Goal: Information Seeking & Learning: Check status

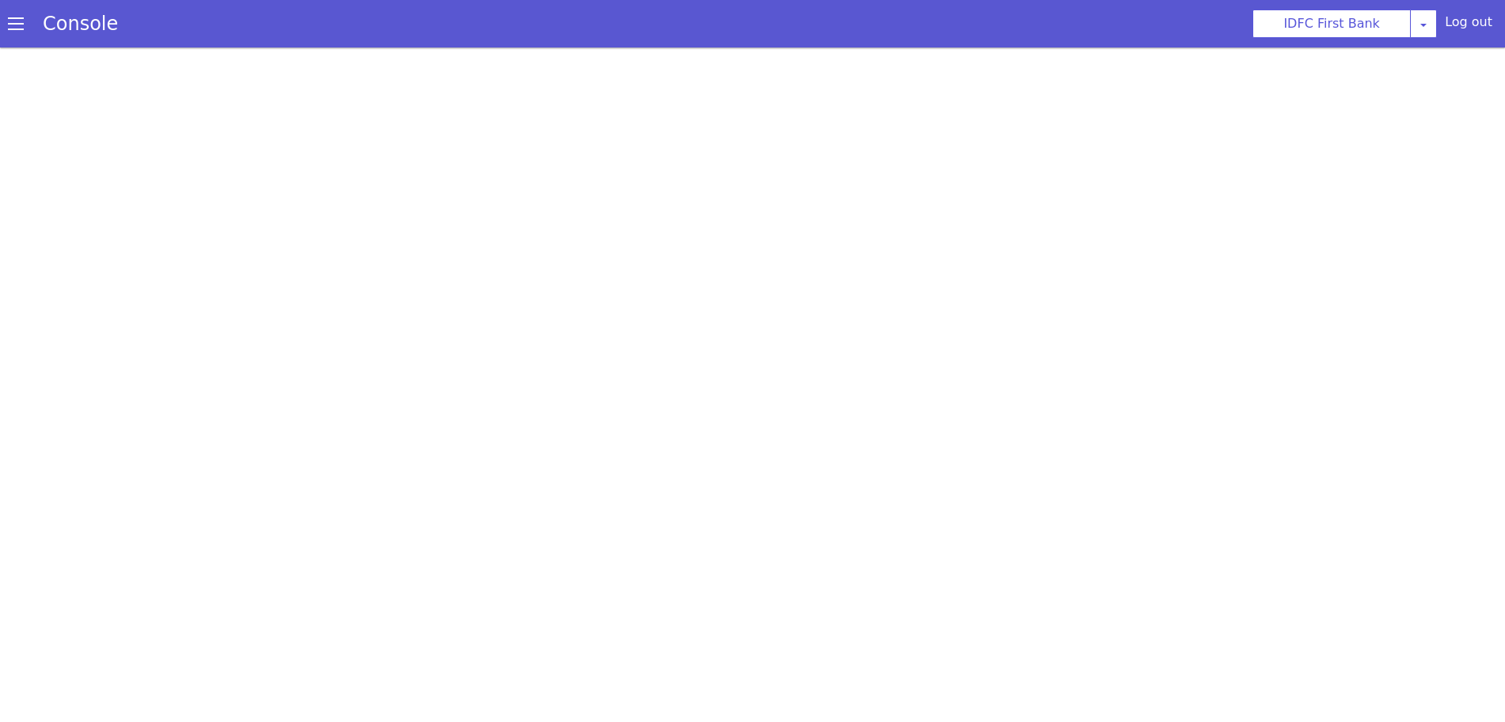
click at [16, 25] on span at bounding box center [16, 24] width 16 height 16
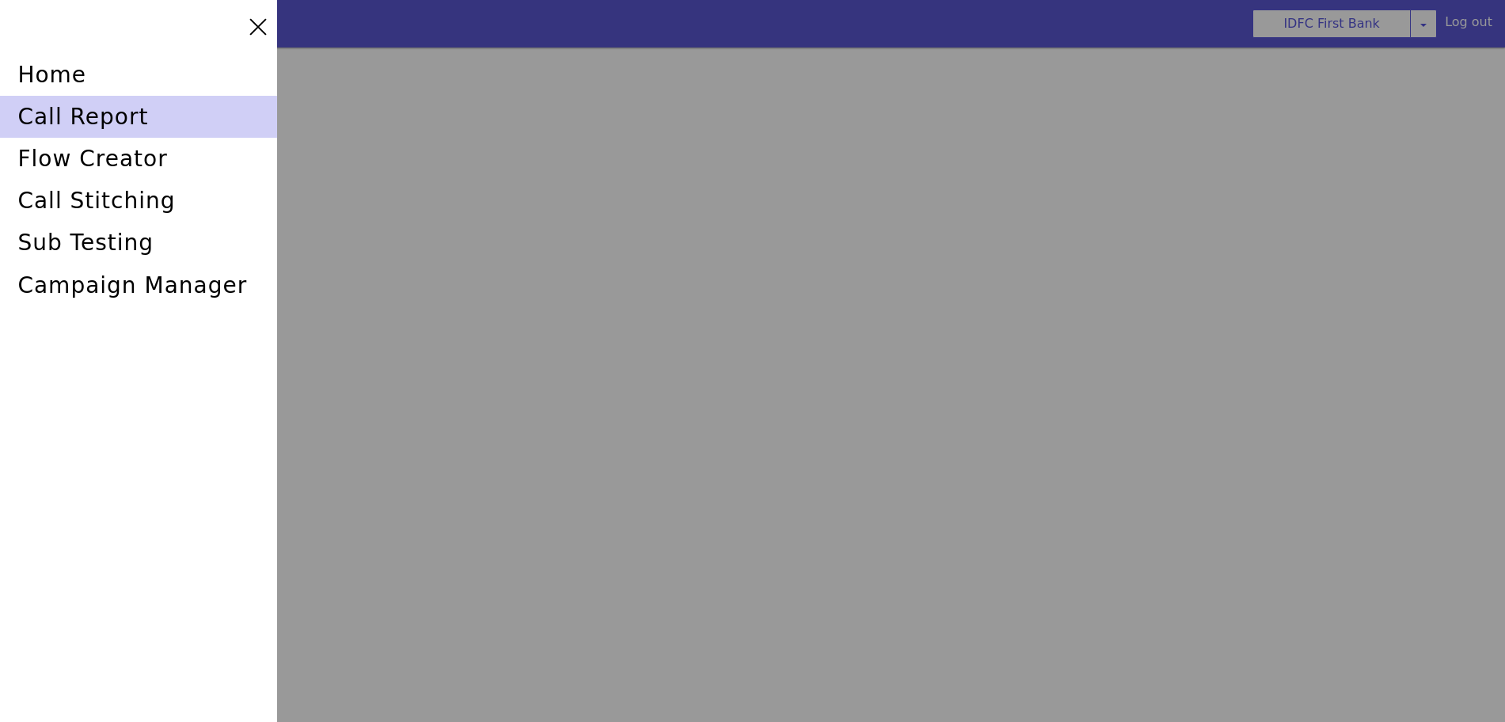
click at [108, 120] on div "call report" at bounding box center [138, 117] width 277 height 42
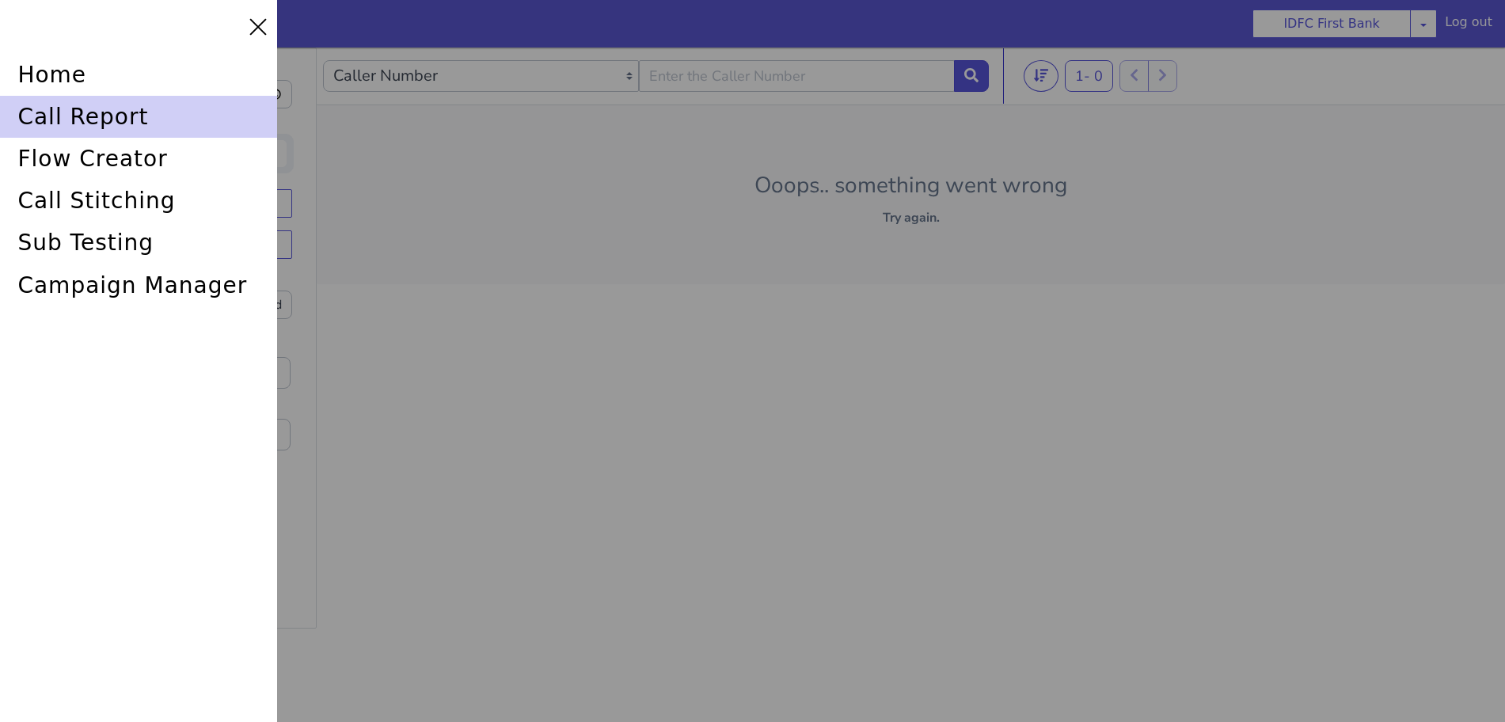
click at [60, 117] on div "call report" at bounding box center [138, 117] width 277 height 42
click at [48, 108] on div "call report" at bounding box center [138, 117] width 277 height 42
click at [111, 107] on div "call report" at bounding box center [138, 117] width 277 height 42
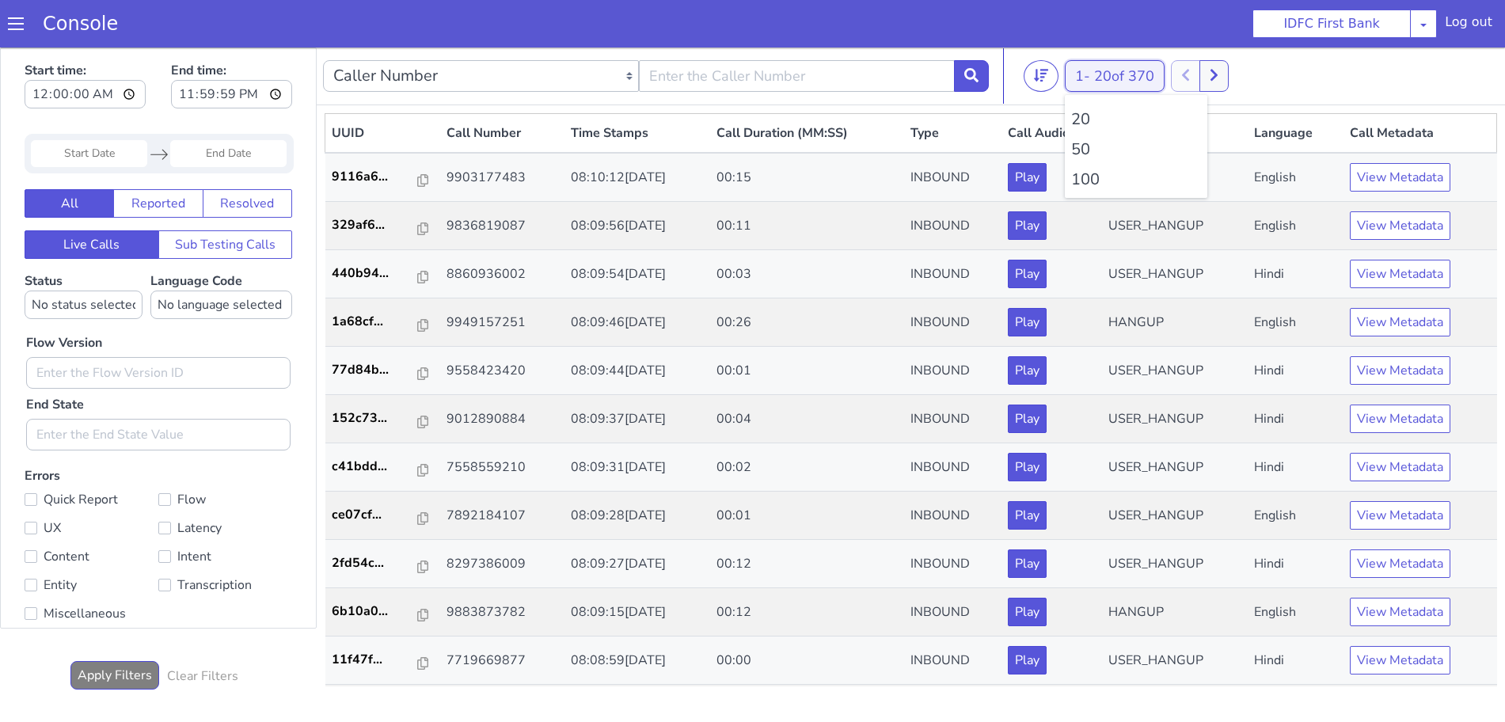
click at [1126, 81] on span "20 of 370" at bounding box center [1124, 76] width 60 height 19
click at [1085, 177] on li "100" at bounding box center [1136, 180] width 130 height 24
click at [801, 85] on input "text" at bounding box center [797, 76] width 316 height 32
type input "6352248031"
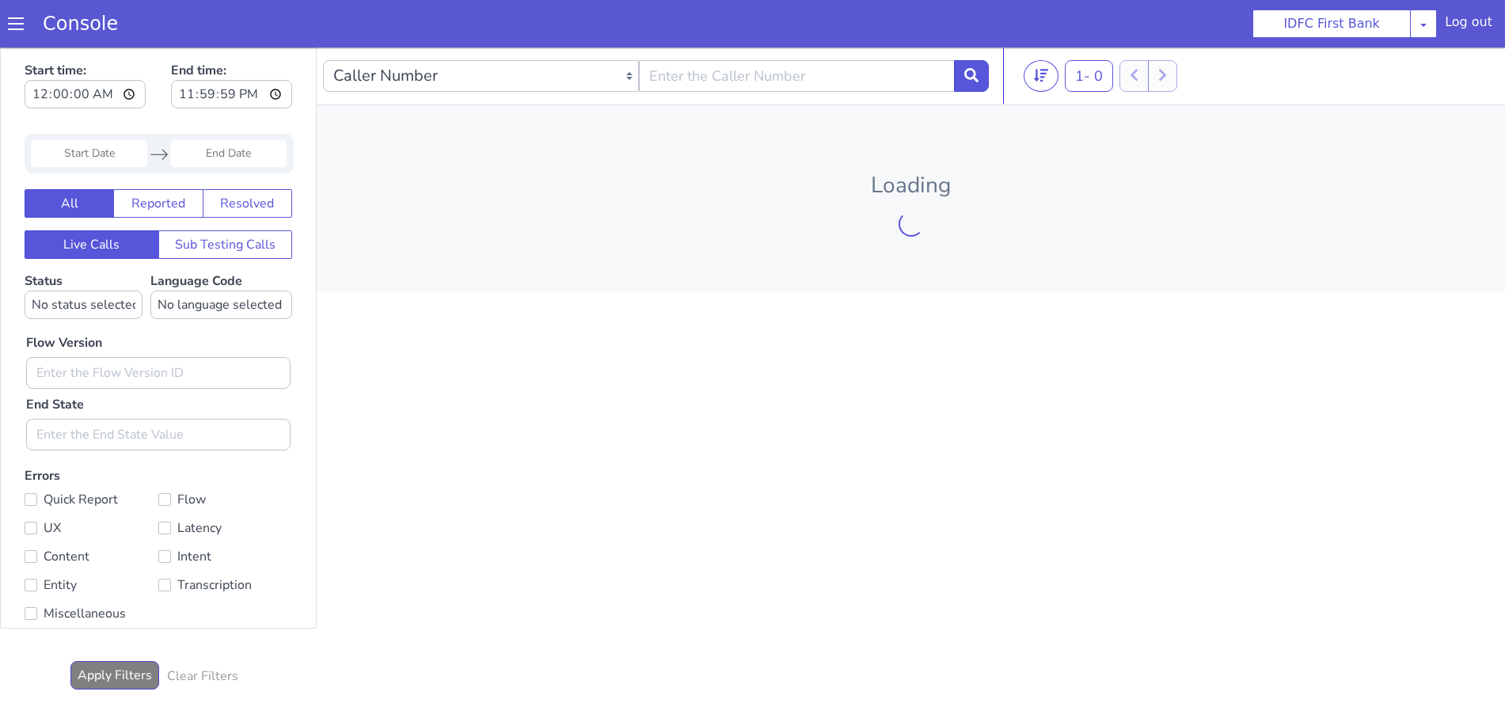
click at [13, 22] on span at bounding box center [16, 24] width 16 height 16
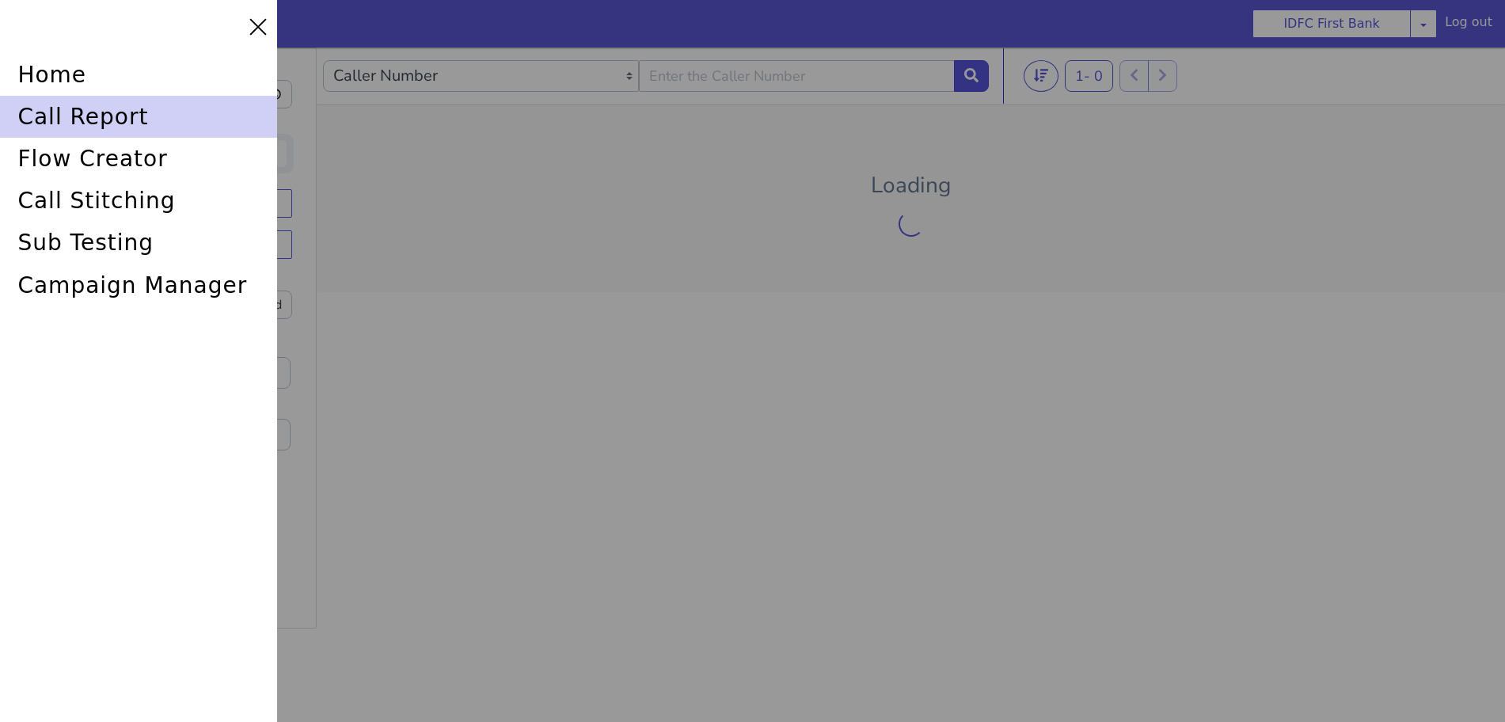
click at [75, 127] on div "call report" at bounding box center [138, 117] width 277 height 42
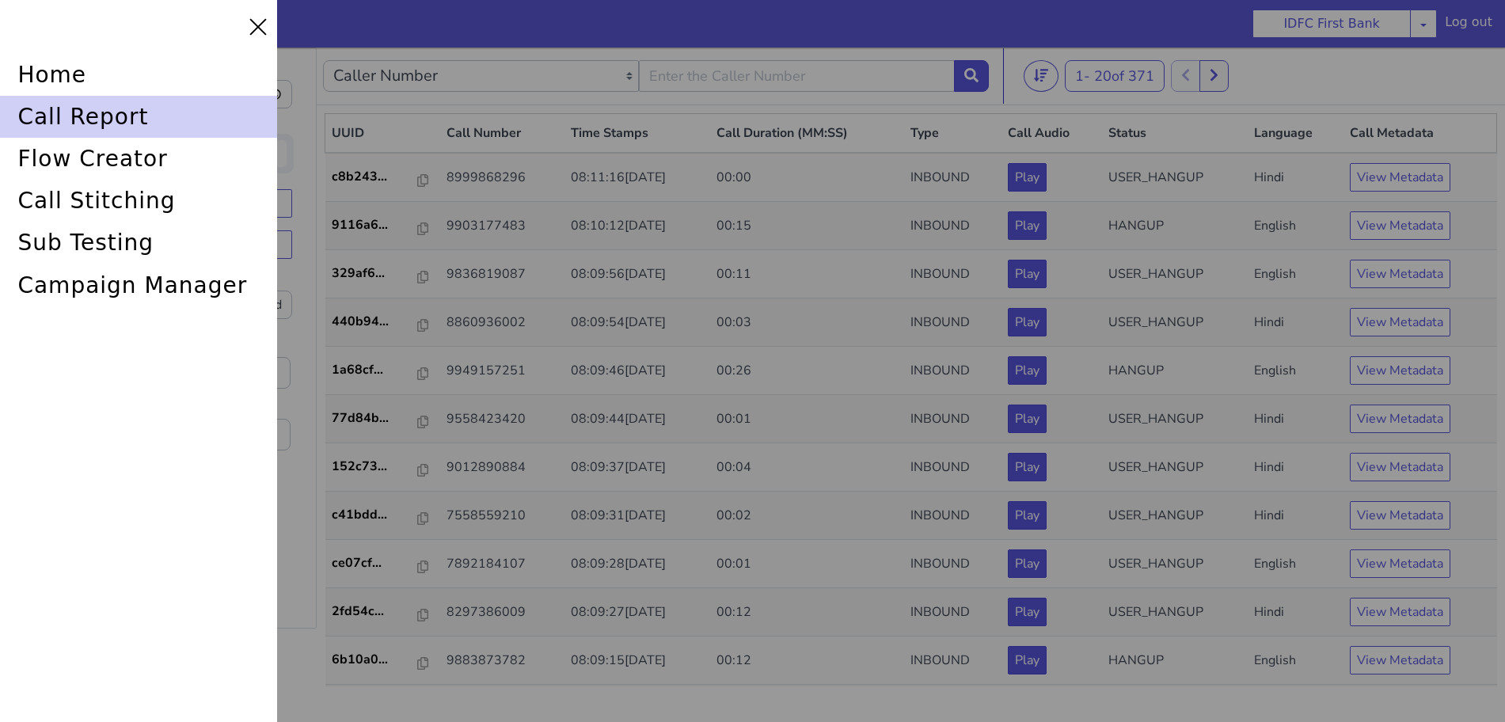
click at [73, 114] on div "call report" at bounding box center [138, 117] width 277 height 42
click at [75, 127] on div "call report" at bounding box center [138, 117] width 277 height 42
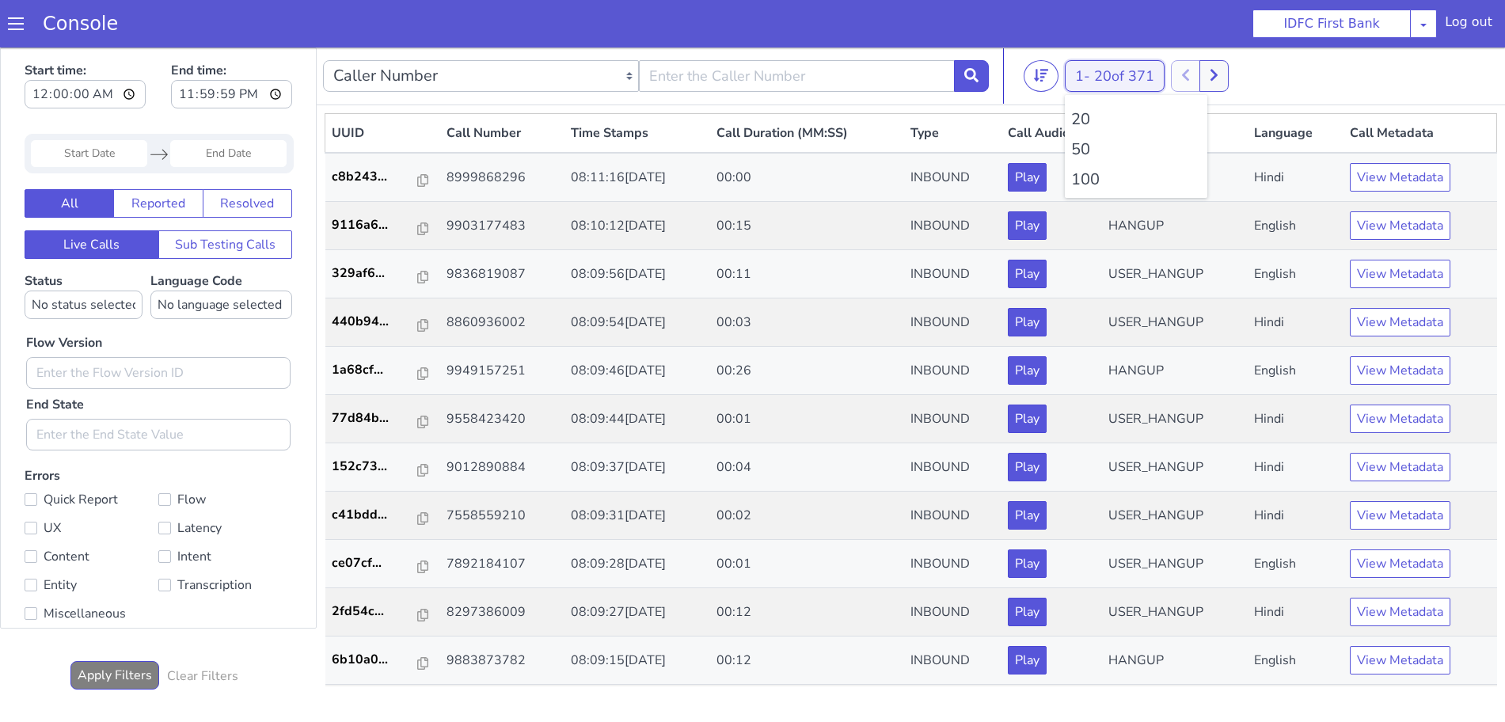
click at [1142, 87] on button "1 - 20 of 371" at bounding box center [1115, 76] width 100 height 32
click at [1095, 177] on li "100" at bounding box center [1136, 180] width 130 height 24
